Goal: Find contact information: Find contact information

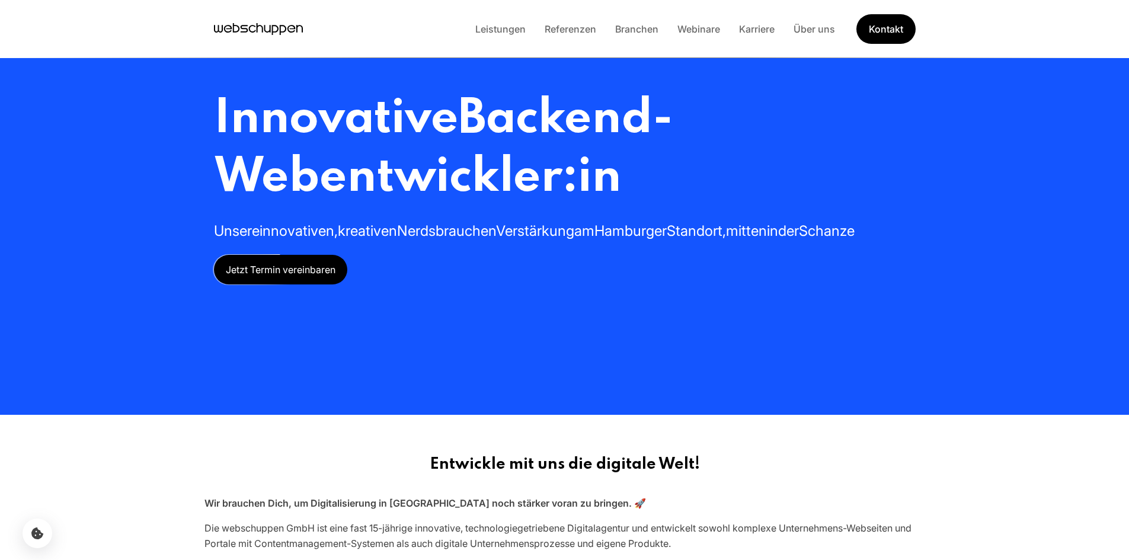
scroll to position [46, 0]
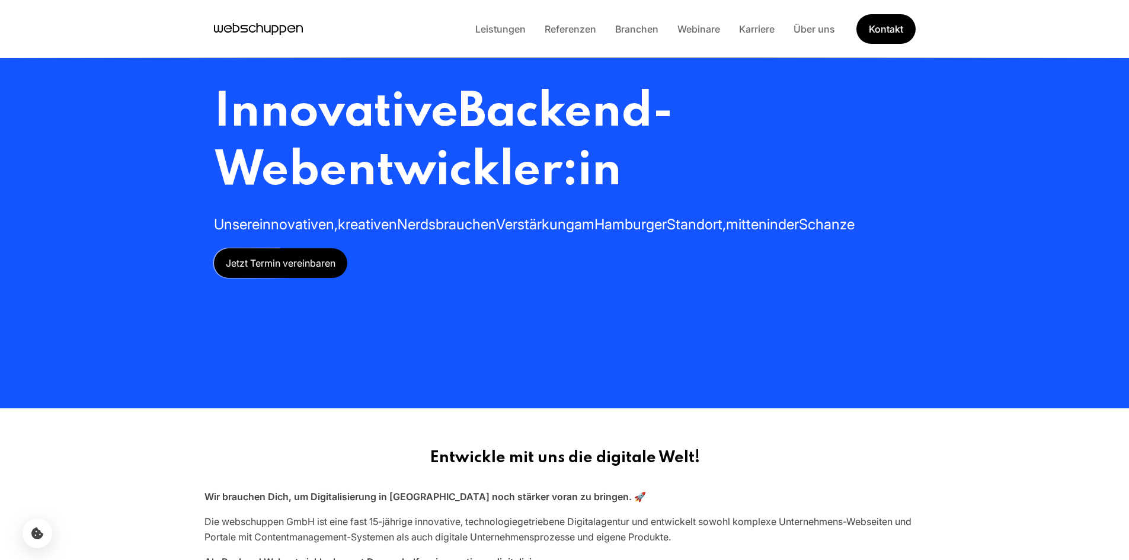
click at [324, 268] on span "Jetzt Termin vereinbaren" at bounding box center [280, 263] width 133 height 30
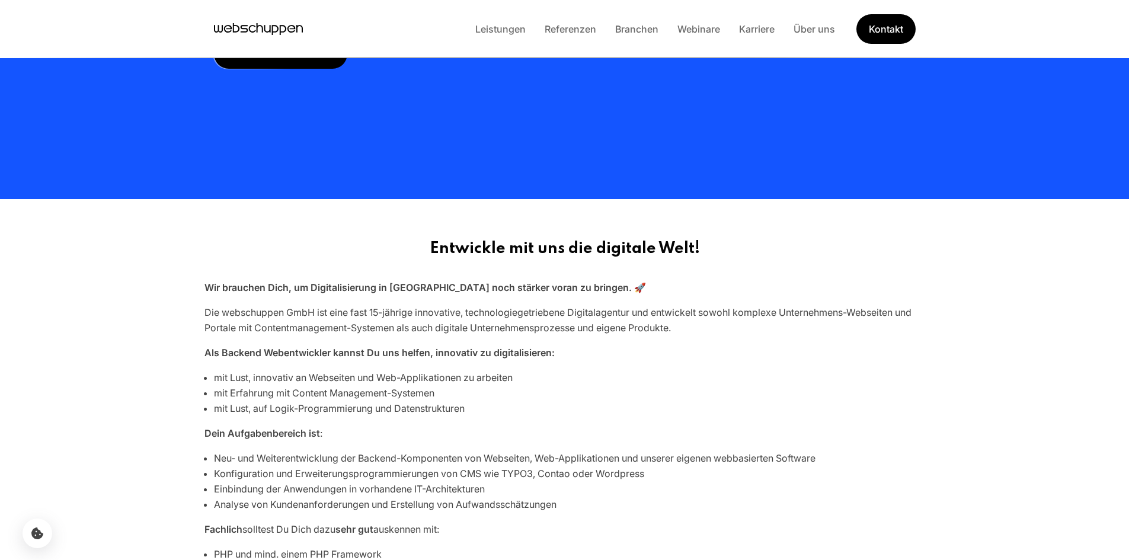
scroll to position [548, 0]
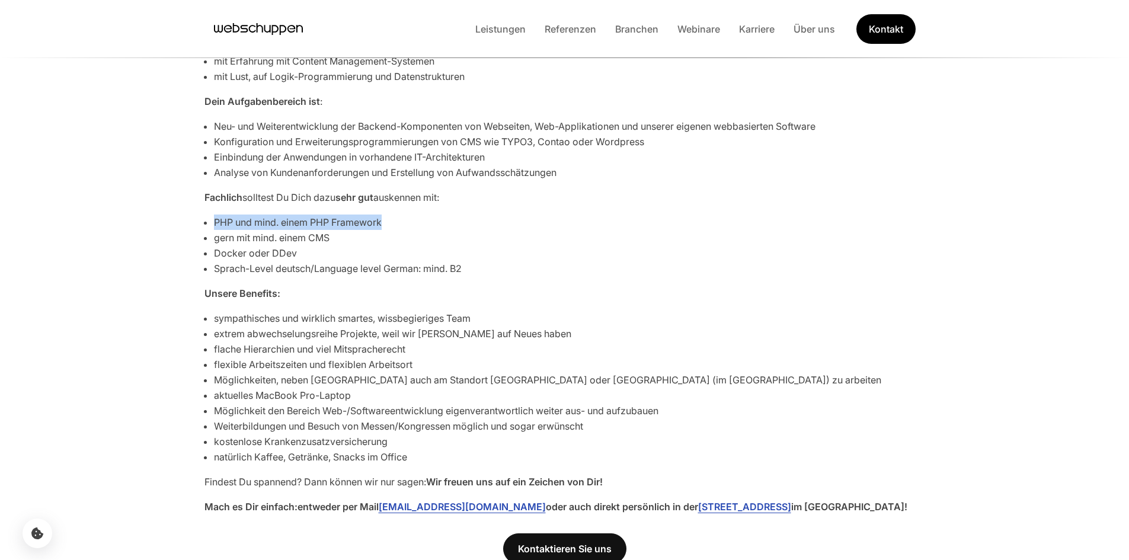
drag, startPoint x: 396, startPoint y: 224, endPoint x: 214, endPoint y: 225, distance: 181.9
click at [214, 225] on li "PHP und mind. einem PHP Framework" at bounding box center [569, 222] width 711 height 15
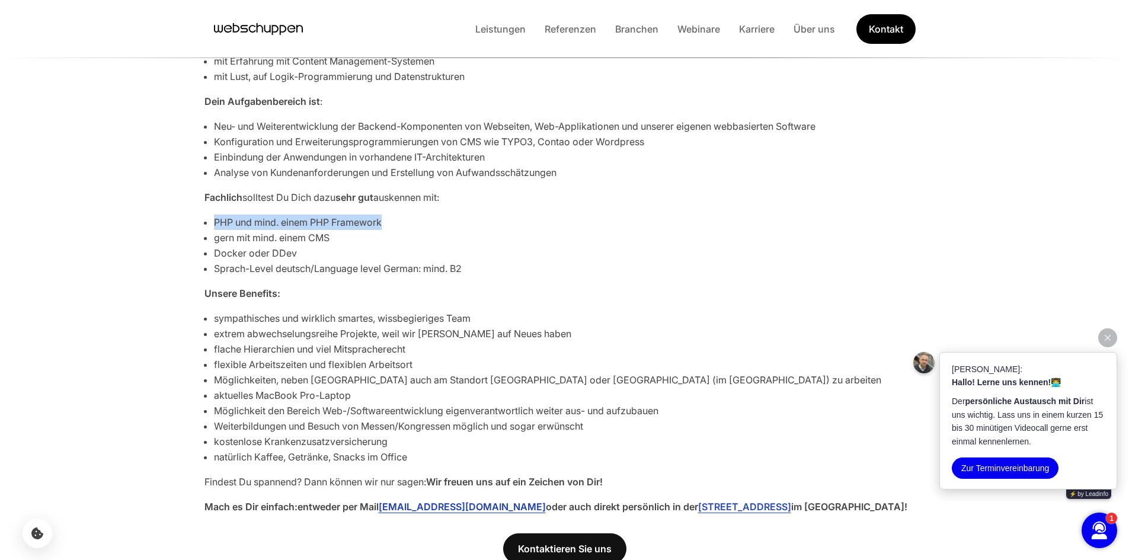
click at [466, 505] on link "[EMAIL_ADDRESS][DOMAIN_NAME]" at bounding box center [462, 507] width 167 height 12
click at [433, 381] on li "Möglichkeiten, neben [GEOGRAPHIC_DATA] auch am Standort [GEOGRAPHIC_DATA] oder …" at bounding box center [569, 379] width 711 height 15
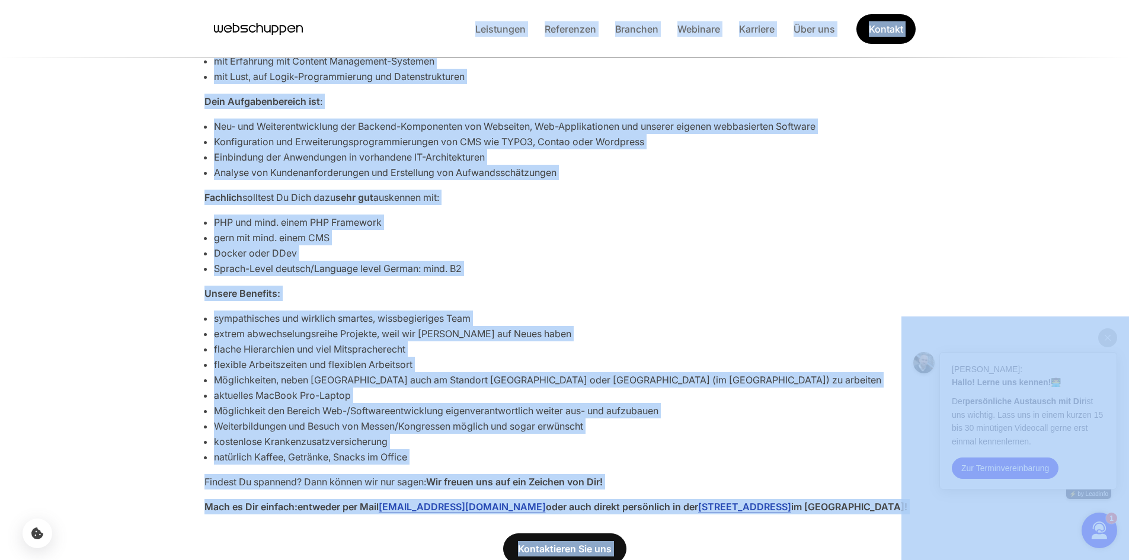
copy body "Lor Ipsumd sitametc Adipiscing Elitseddoe Temporin Utlabore Etdolore Magn ali E…"
click at [681, 337] on li "extrem abwechselungsreihe Projekte, weil wir [PERSON_NAME] auf Neues haben" at bounding box center [569, 333] width 711 height 15
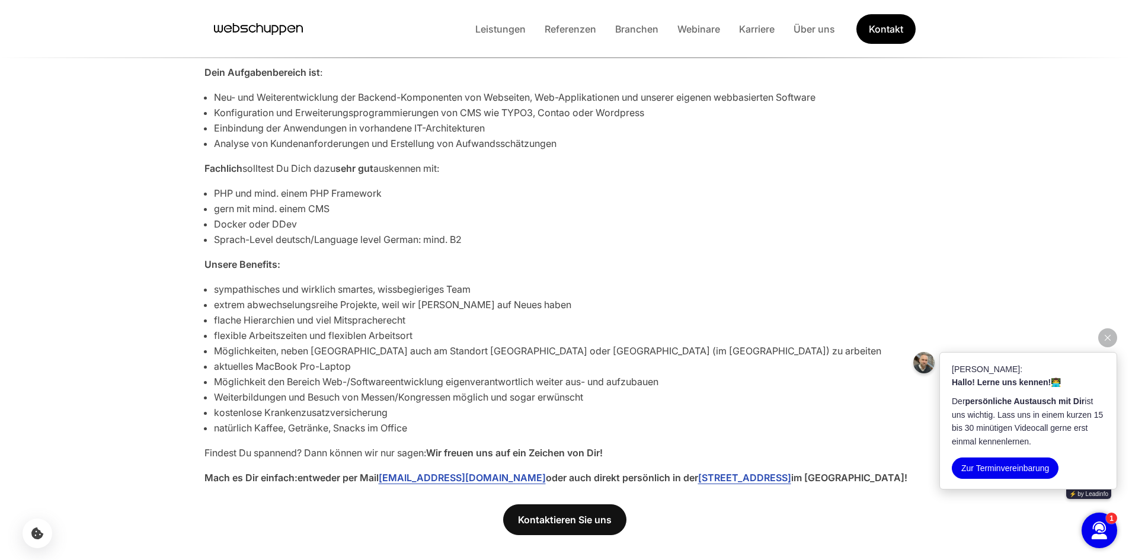
scroll to position [666, 0]
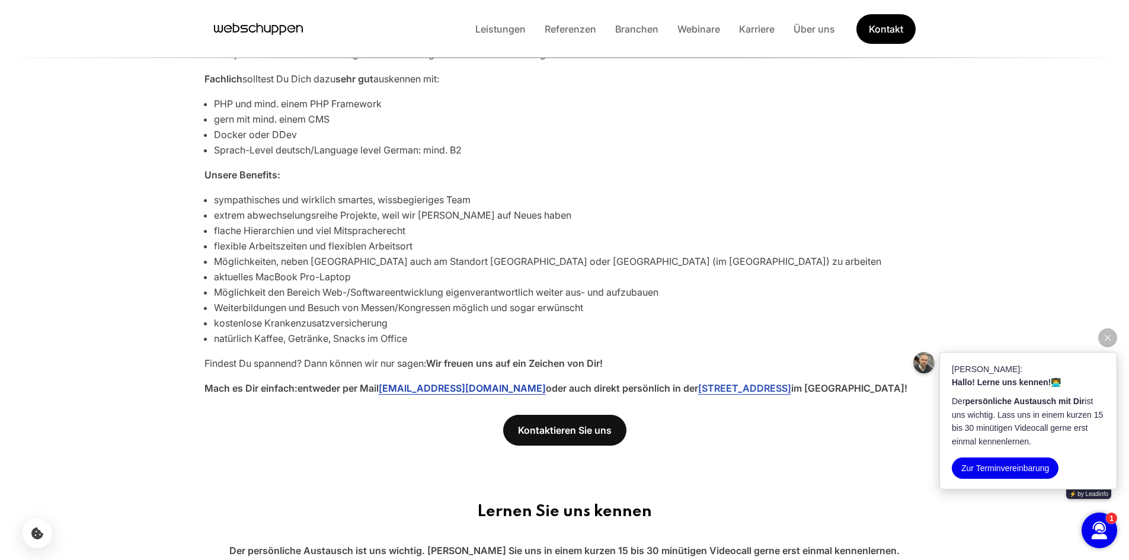
drag, startPoint x: 384, startPoint y: 389, endPoint x: 548, endPoint y: 393, distance: 163.6
click at [548, 393] on strong "Mach es Dir einfach: entweder per Mail [EMAIL_ADDRESS][DOMAIN_NAME] oder auch d…" at bounding box center [555, 388] width 703 height 12
copy link "[EMAIL_ADDRESS][DOMAIN_NAME]"
